Goal: Check status: Check status

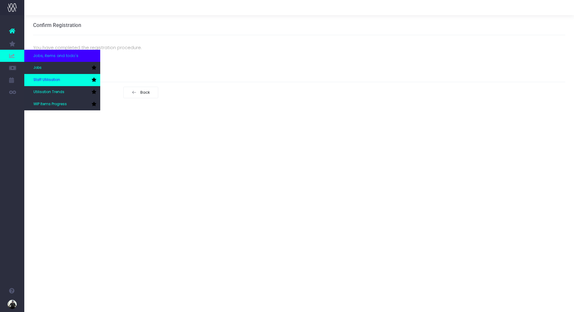
click at [54, 82] on span "Staff Utilisation" at bounding box center [46, 79] width 27 height 5
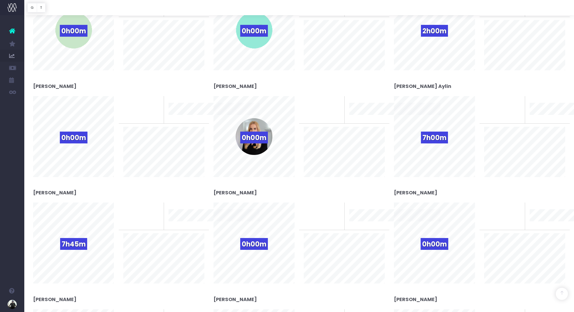
scroll to position [279, 0]
click at [259, 134] on span "0h00m" at bounding box center [254, 137] width 28 height 12
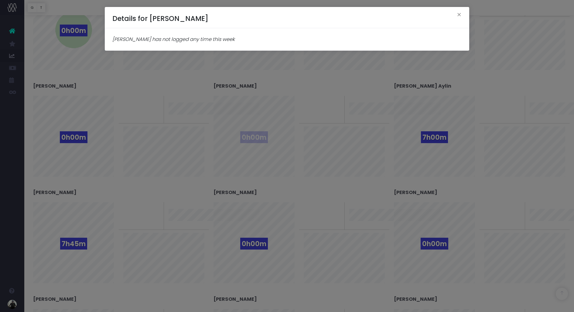
scroll to position [282, 0]
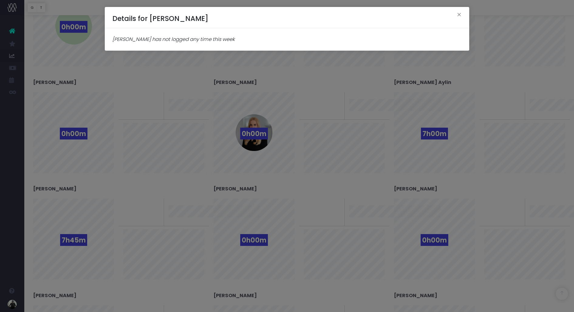
click at [320, 115] on div "Details for Emma Hodgkinson × Emma Hodgkinson has not logged any time this week" at bounding box center [287, 156] width 574 height 312
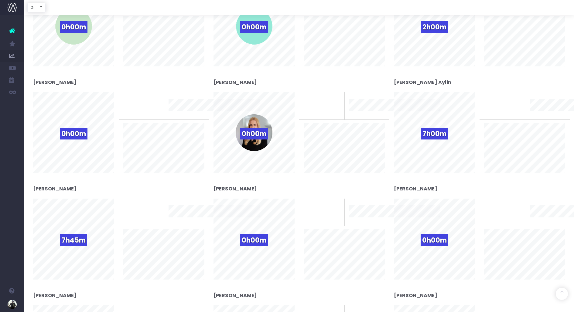
scroll to position [0, 0]
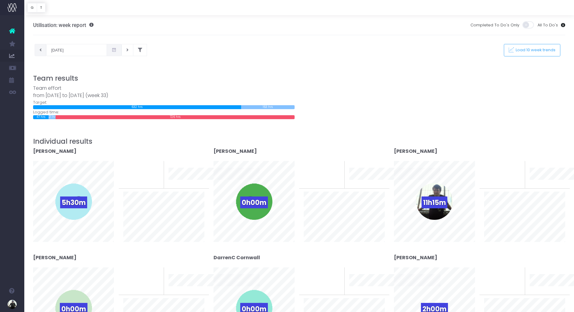
click at [43, 51] on button at bounding box center [41, 50] width 12 height 12
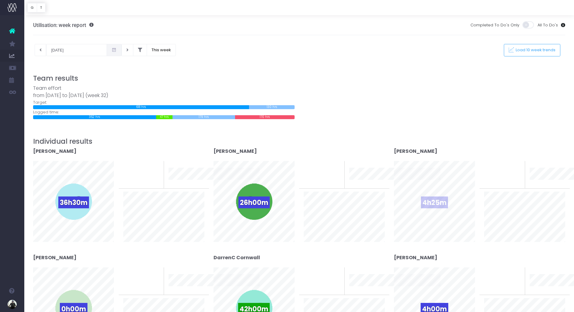
click at [437, 201] on span "4h25m" at bounding box center [434, 203] width 27 height 12
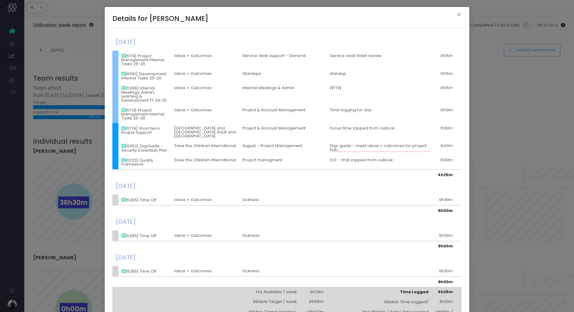
click at [517, 89] on div "Details for Danial Irvine × Monday, August 04th 2025 [6713] Project Management …" at bounding box center [287, 156] width 574 height 312
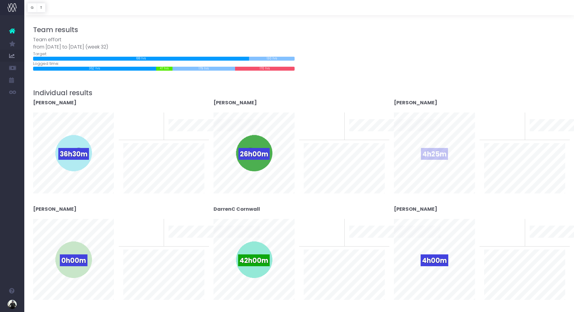
scroll to position [61, 0]
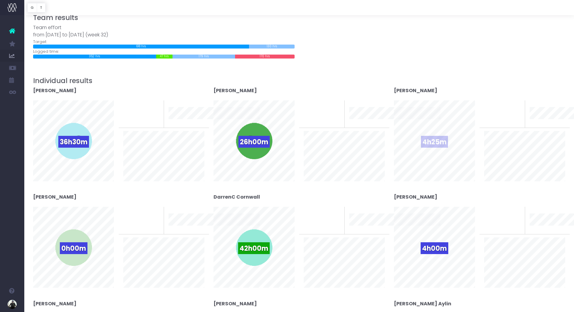
click at [444, 146] on span "4h25m" at bounding box center [434, 142] width 27 height 12
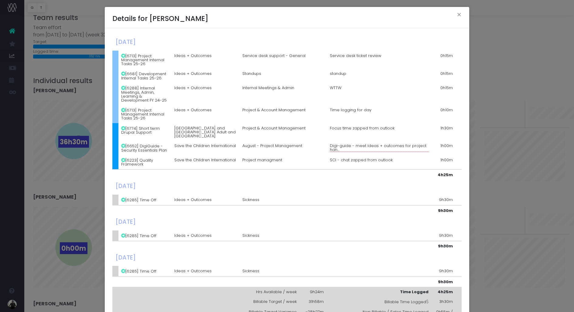
click at [500, 116] on div "Details for Danial Irvine × Monday, August 04th 2025 [6713] Project Management …" at bounding box center [287, 156] width 574 height 312
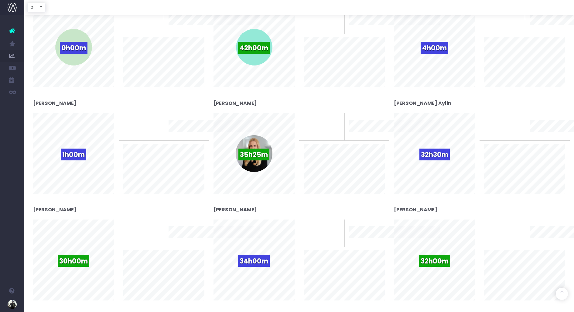
scroll to position [262, 0]
click at [255, 152] on span "35h25m" at bounding box center [253, 154] width 31 height 12
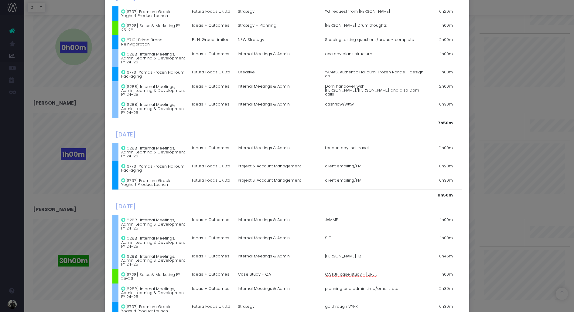
scroll to position [0, 0]
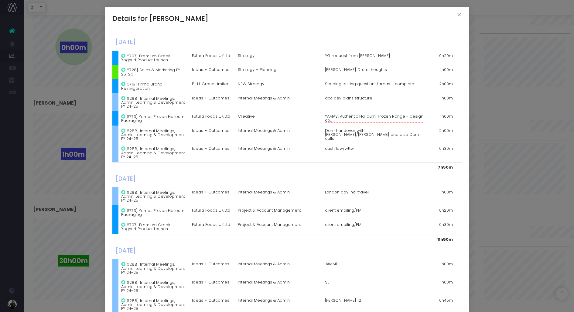
click at [513, 147] on div "Details for Emma Hodgkinson × Monday, August 04th 2025 [6797] Premium Greek Yog…" at bounding box center [287, 156] width 574 height 312
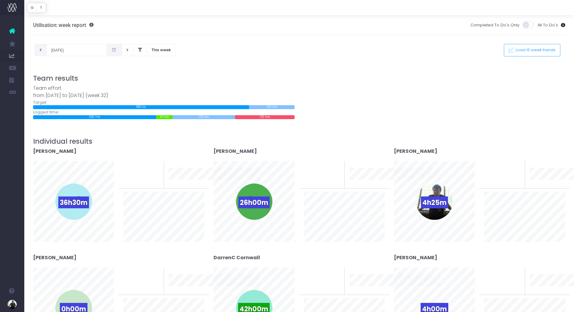
click at [36, 44] on button at bounding box center [41, 50] width 12 height 12
type input "28-07-2025"
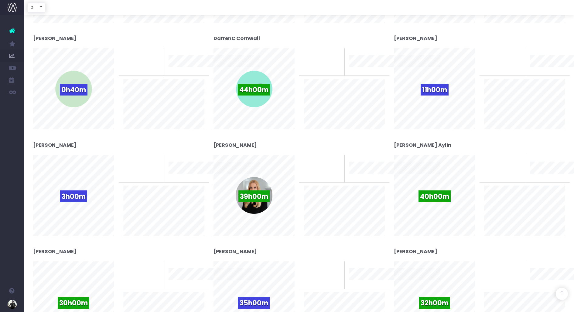
scroll to position [231, 0]
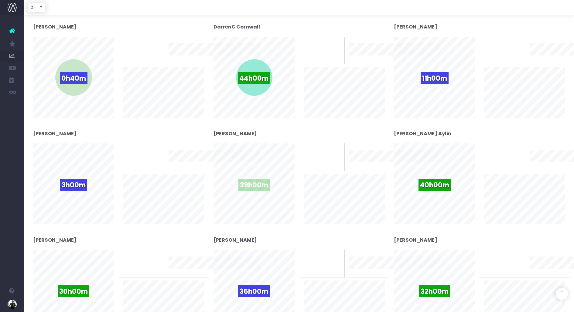
click at [255, 181] on span "39h00m" at bounding box center [253, 185] width 31 height 12
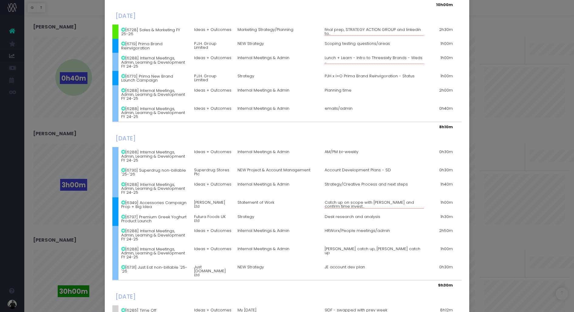
scroll to position [261, 0]
click at [518, 135] on div "Details for Emma Hodgkinson × Monday, July 28th 2025 [6728] Sales & Marketing F…" at bounding box center [287, 156] width 574 height 312
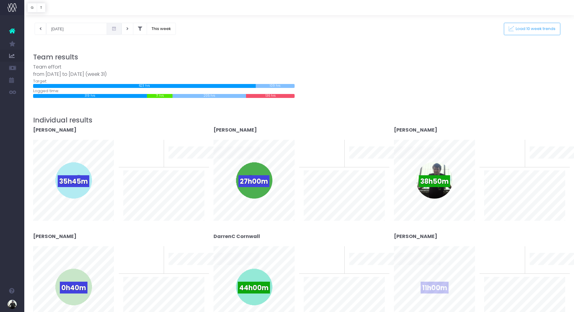
scroll to position [19, 0]
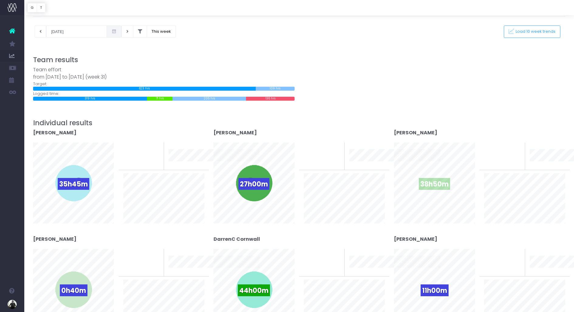
click at [433, 176] on div "38h50m" at bounding box center [434, 183] width 37 height 37
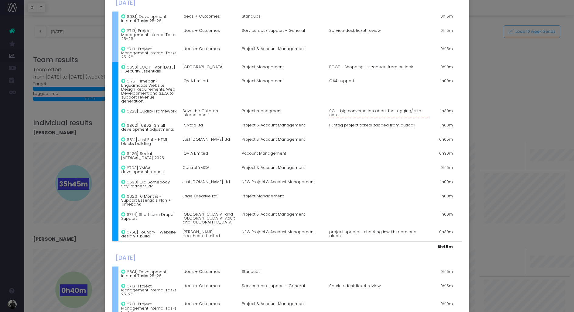
scroll to position [728, 0]
